Goal: Task Accomplishment & Management: Use online tool/utility

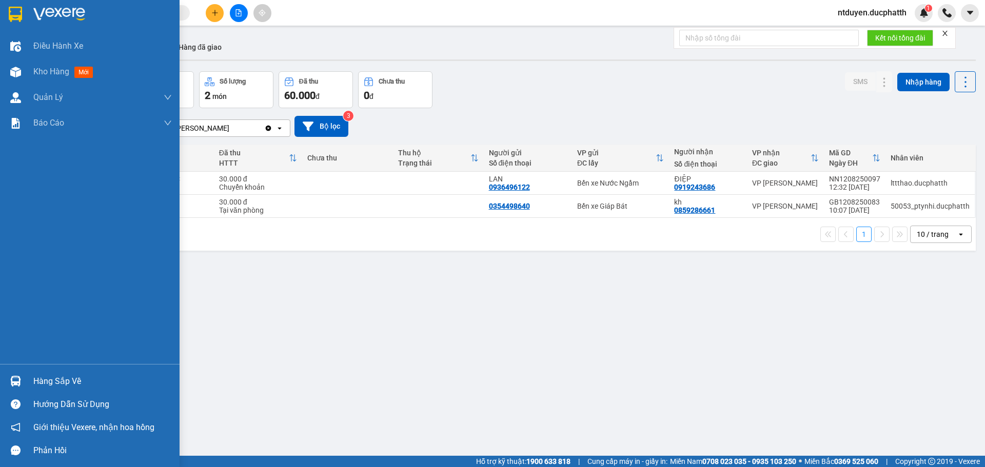
click at [32, 378] on div "Hàng sắp về" at bounding box center [90, 381] width 180 height 23
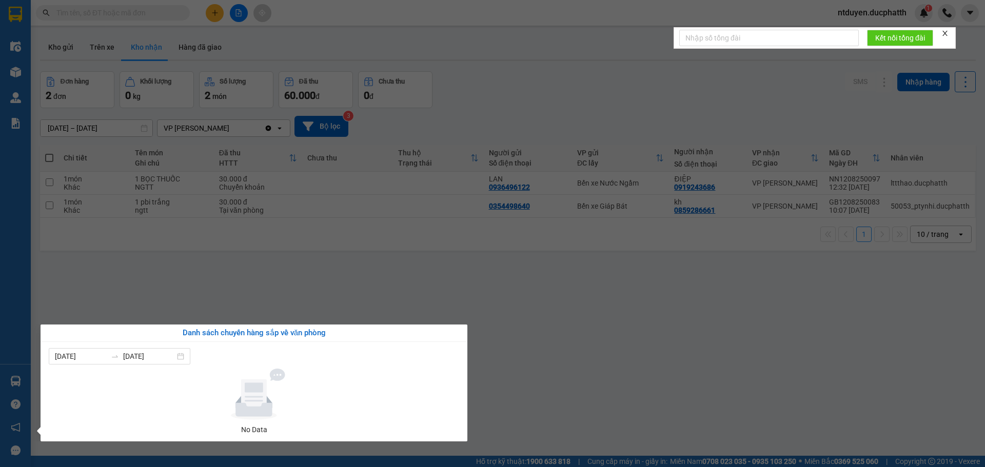
drag, startPoint x: 273, startPoint y: 284, endPoint x: 271, endPoint y: 276, distance: 8.0
click at [273, 282] on section "Kết quả tìm kiếm ( 0 ) Bộ lọc No Data ntduyen.ducphatth 1 Điều hành xe Kho hàng…" at bounding box center [492, 233] width 985 height 467
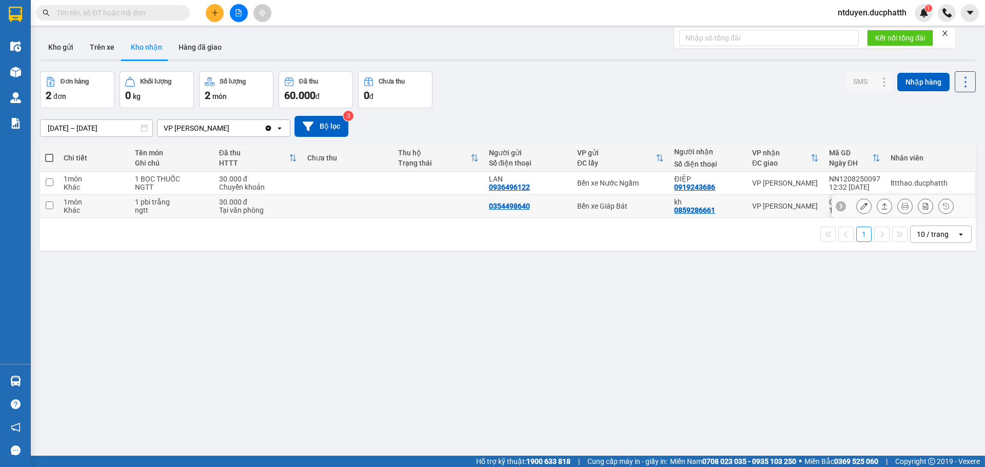
click at [860, 208] on icon at bounding box center [863, 206] width 7 height 7
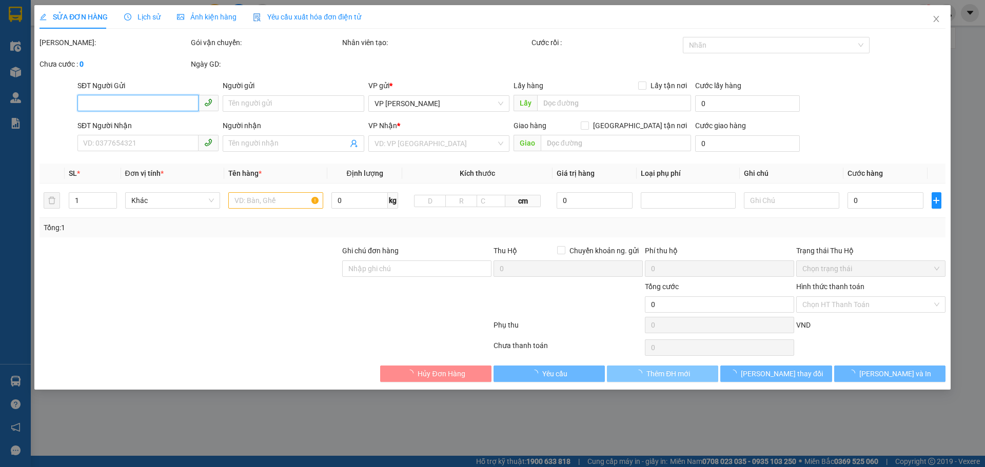
type input "0354498640"
type input "0859286661"
type input "kh"
type input "tm"
type input "30.000"
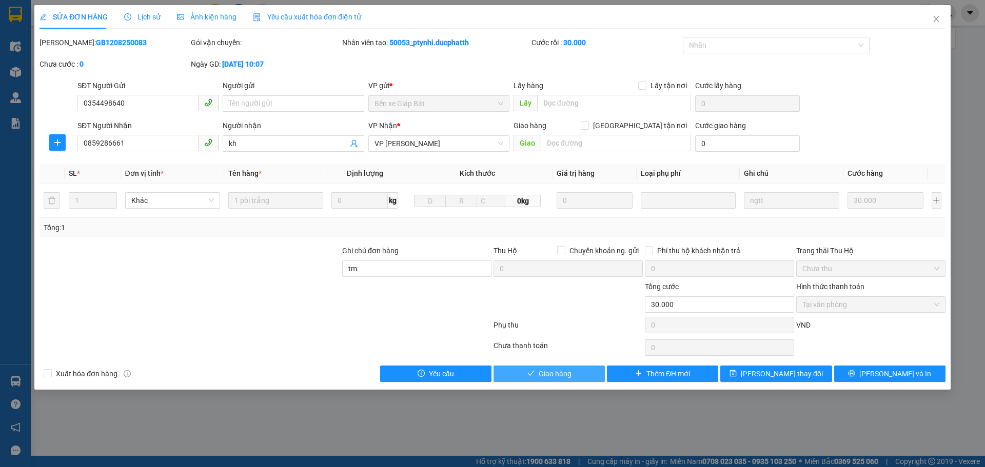
click at [560, 377] on span "Giao hàng" at bounding box center [555, 373] width 33 height 11
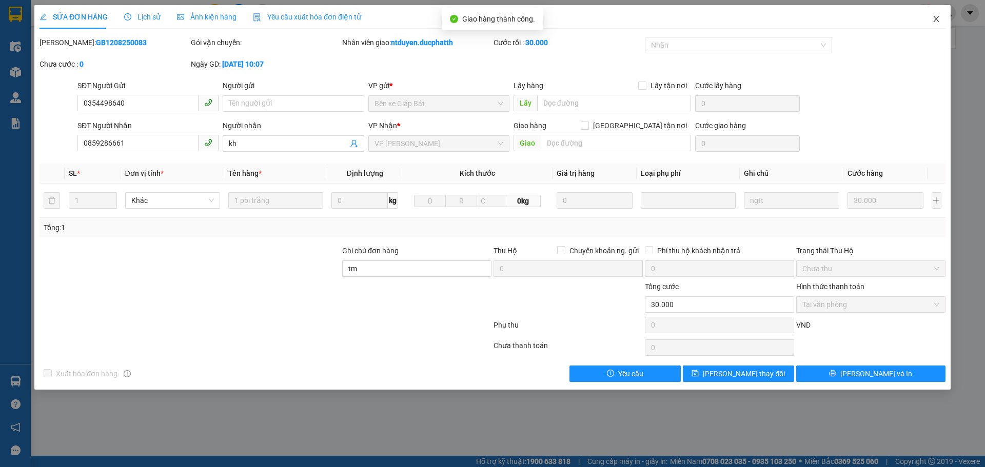
click at [940, 22] on span "Close" at bounding box center [936, 19] width 29 height 29
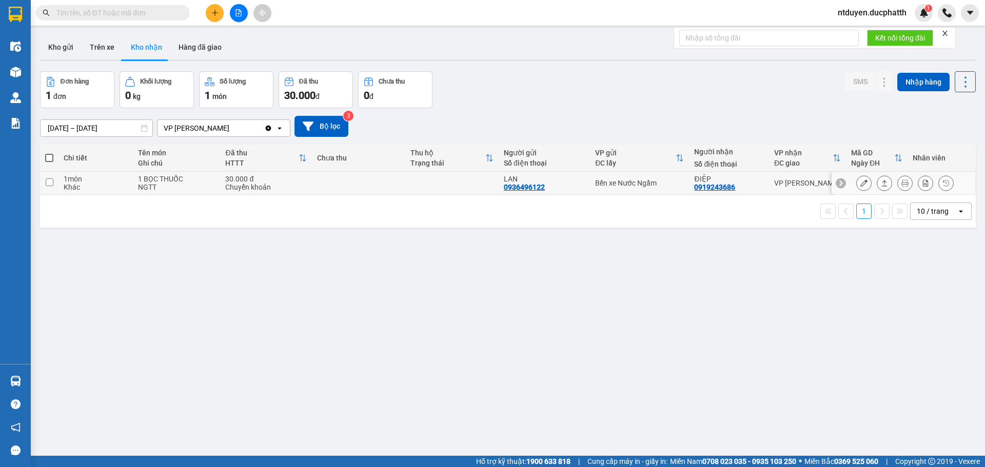
click at [860, 186] on icon at bounding box center [863, 183] width 7 height 7
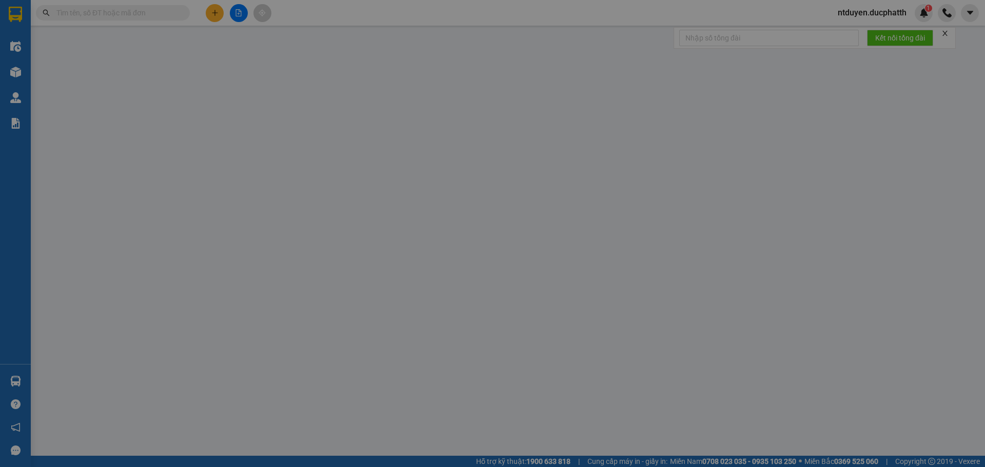
type input "0936496122"
type input "LAN"
type input "0919243686"
type input "ĐIỆP"
type input "NGTT [PERSON_NAME] 12H32 [DATE] SHB"
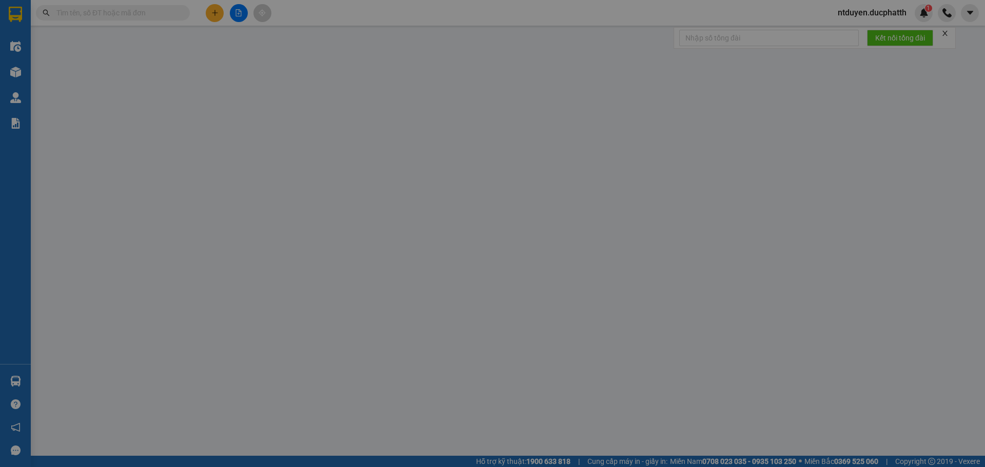
type input "30.000"
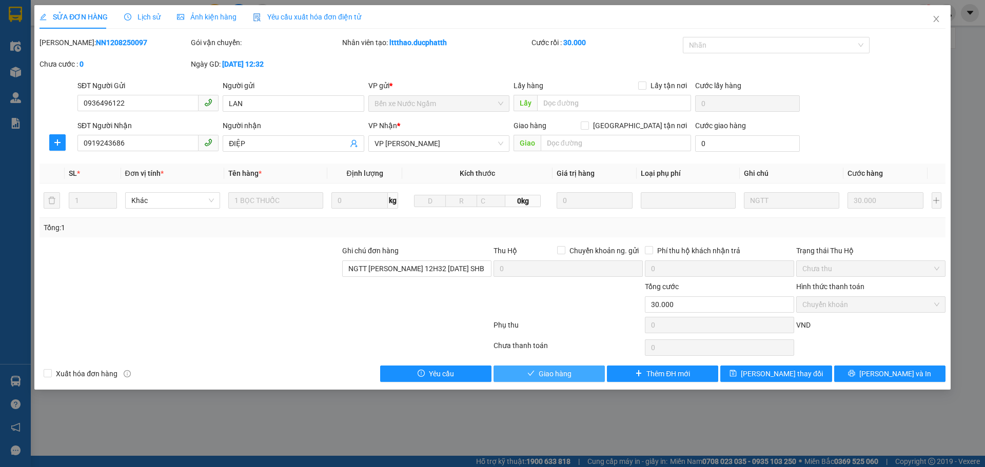
click at [558, 376] on span "Giao hàng" at bounding box center [555, 373] width 33 height 11
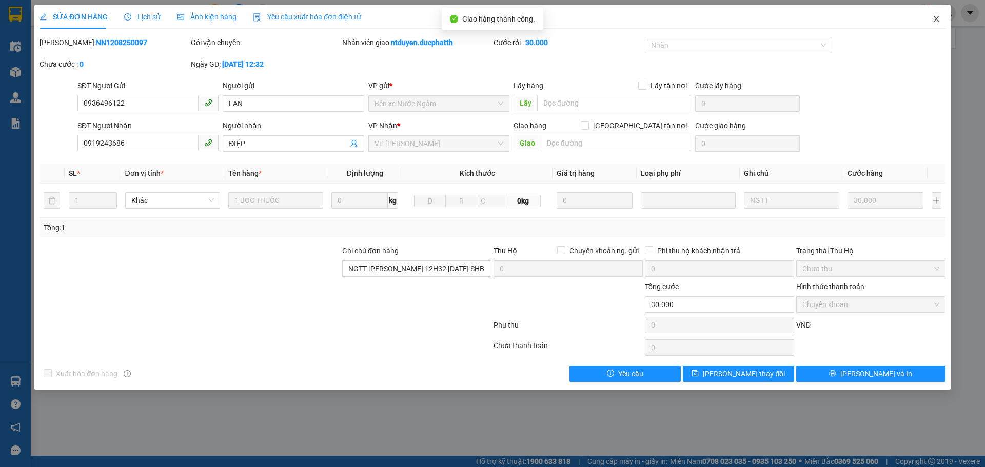
click at [936, 16] on icon "close" at bounding box center [936, 19] width 8 height 8
